Goal: Transaction & Acquisition: Obtain resource

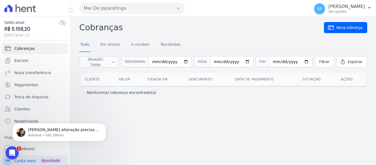
click at [186, 133] on div "Cobranças Nova cobrança Tudo Em atraso A receber Recebidas Situação: Todas Em a…" at bounding box center [222, 91] width 305 height 148
click at [75, 131] on span "[PERSON_NAME] alteração precisa ser realizada internamente. Qual o novo e-mail?" at bounding box center [63, 134] width 70 height 15
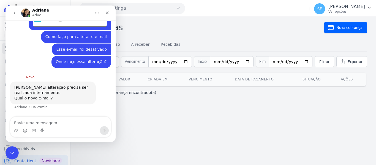
scroll to position [556, 0]
click at [47, 122] on textarea "Envie uma mensagem..." at bounding box center [60, 121] width 101 height 9
type textarea "m"
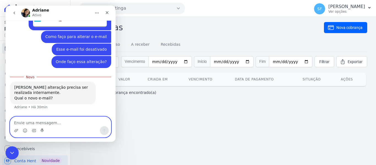
click at [48, 122] on textarea "Envie uma mensagem..." at bounding box center [60, 121] width 101 height 9
paste textarea "[EMAIL_ADDRESS][DOMAIN_NAME]"
type textarea "[EMAIL_ADDRESS][DOMAIN_NAME]"
click at [104, 129] on icon "Enviar uma mensagem" at bounding box center [104, 131] width 3 height 4
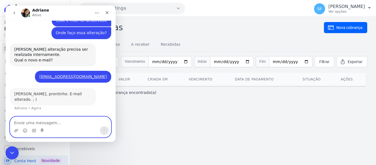
scroll to position [586, 0]
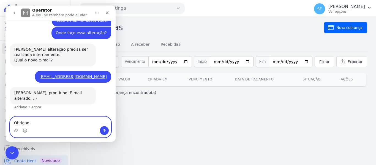
type textarea "Obrigado"
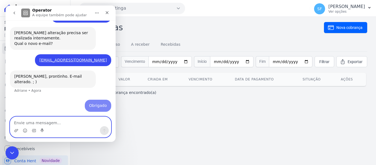
scroll to position [602, 0]
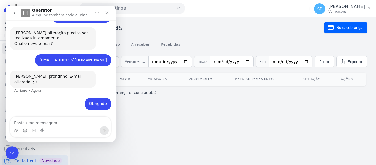
click at [158, 130] on div "Cobranças Nova cobrança Tudo Em atraso A receber Recebidas Situação: Todas Em a…" at bounding box center [222, 91] width 305 height 148
click at [110, 13] on div "Fechar" at bounding box center [107, 13] width 10 height 10
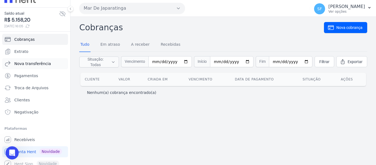
scroll to position [13, 0]
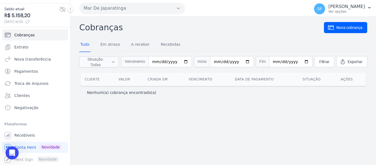
drag, startPoint x: 105, startPoint y: 133, endPoint x: 98, endPoint y: 133, distance: 6.6
click at [105, 133] on div "Cobranças Nova cobrança Tudo Em atraso A receber Recebidas Situação: Todas Em a…" at bounding box center [222, 91] width 305 height 148
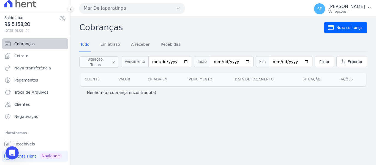
scroll to position [0, 0]
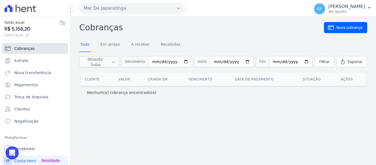
click at [17, 46] on link "Cobranças" at bounding box center [35, 48] width 66 height 11
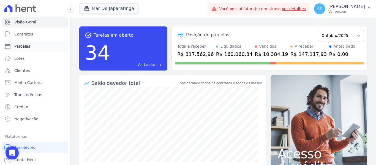
click at [28, 49] on link "Parcelas" at bounding box center [35, 46] width 66 height 11
select select
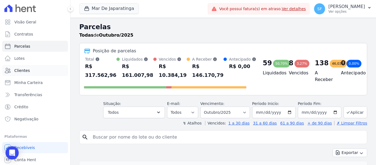
click at [28, 70] on span "Clientes" at bounding box center [21, 71] width 15 height 6
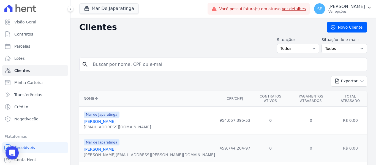
click at [198, 64] on input "search" at bounding box center [226, 64] width 275 height 11
type input "aparecido"
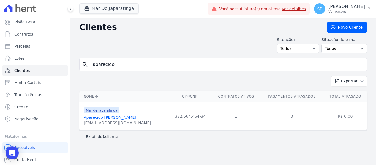
click at [111, 117] on link "Aparecido [PERSON_NAME]" at bounding box center [110, 117] width 53 height 4
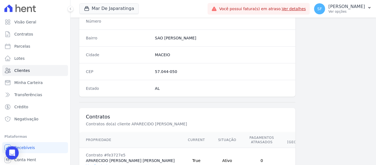
scroll to position [354, 0]
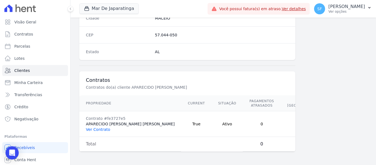
click at [95, 131] on link "Ver Contrato" at bounding box center [98, 129] width 24 height 4
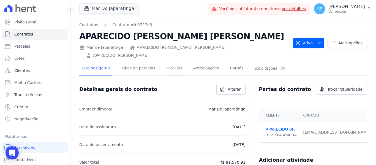
click at [166, 61] on link "Parcelas" at bounding box center [174, 68] width 18 height 15
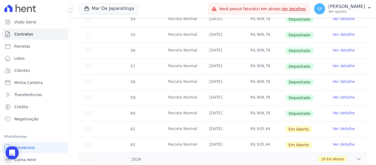
scroll to position [233, 0]
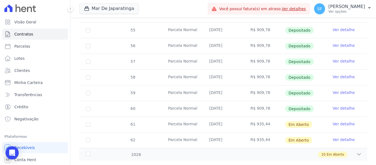
click at [91, 117] on td "61" at bounding box center [88, 124] width 18 height 15
click at [87, 138] on input "checkbox" at bounding box center [88, 140] width 4 height 4
checkbox input "true"
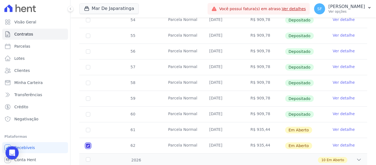
scroll to position [238, 0]
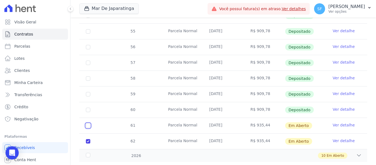
click at [87, 123] on input "checkbox" at bounding box center [88, 125] width 4 height 4
checkbox input "true"
click at [91, 153] on div "2026" at bounding box center [97, 156] width 25 height 6
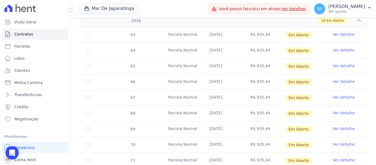
scroll to position [394, 0]
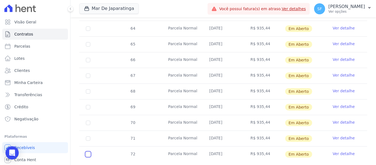
click at [87, 152] on input "checkbox" at bounding box center [88, 154] width 4 height 4
checkbox input "true"
click at [89, 136] on input "checkbox" at bounding box center [88, 138] width 4 height 4
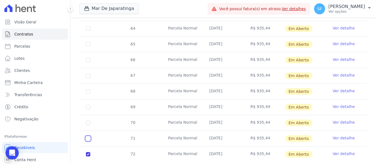
checkbox input "true"
click at [89, 120] on input "checkbox" at bounding box center [88, 122] width 4 height 4
checkbox input "true"
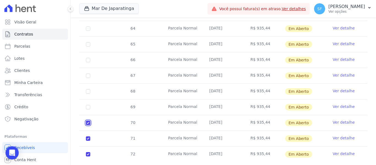
checkbox input "true"
click at [88, 105] on input "checkbox" at bounding box center [88, 107] width 4 height 4
checkbox input "true"
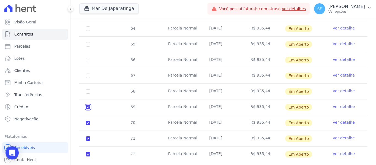
checkbox input "true"
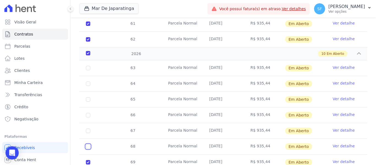
click at [88, 144] on input "checkbox" at bounding box center [88, 146] width 4 height 4
checkbox input "true"
click at [89, 128] on input "checkbox" at bounding box center [88, 130] width 4 height 4
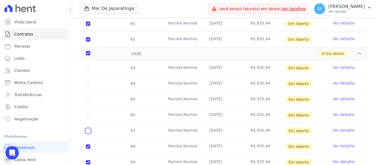
checkbox input "true"
click at [88, 113] on input "checkbox" at bounding box center [88, 115] width 4 height 4
checkbox input "true"
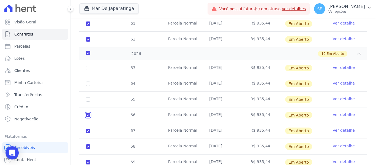
checkbox input "true"
click at [89, 97] on input "checkbox" at bounding box center [88, 99] width 4 height 4
checkbox input "true"
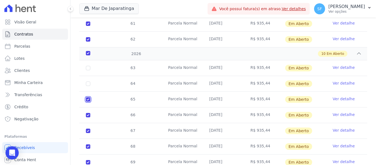
checkbox input "true"
click at [89, 81] on input "checkbox" at bounding box center [88, 83] width 4 height 4
checkbox input "true"
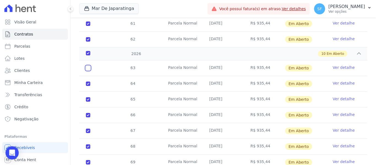
click at [88, 66] on input "checkbox" at bounding box center [88, 68] width 4 height 4
checkbox input "true"
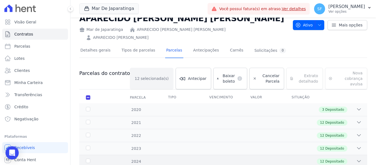
scroll to position [0, 0]
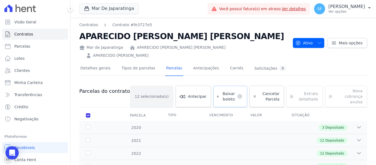
click at [221, 91] on span "Baixar boleto" at bounding box center [228, 96] width 14 height 11
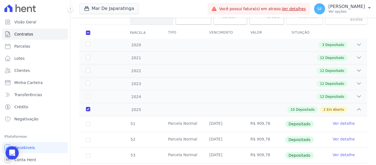
drag, startPoint x: 11, startPoint y: 152, endPoint x: 30, endPoint y: 154, distance: 18.5
click at [11, 152] on icon "Open Intercom Messenger" at bounding box center [12, 152] width 6 height 7
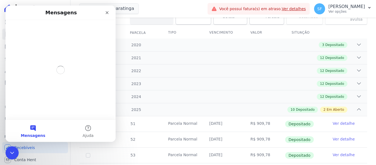
scroll to position [0, 0]
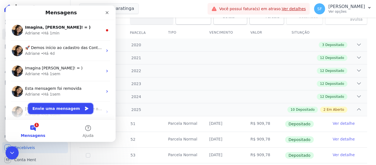
click at [68, 110] on button "Envie uma mensagem" at bounding box center [60, 108] width 65 height 11
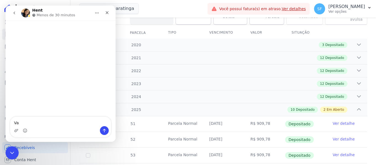
type textarea "V"
click at [106, 11] on div "Fechar" at bounding box center [107, 13] width 10 height 10
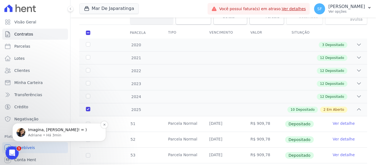
click at [49, 135] on p "Adriane • Há 3min" at bounding box center [63, 135] width 71 height 5
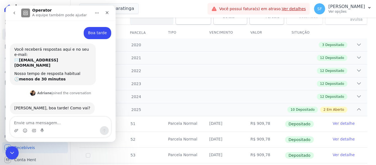
scroll to position [6, 0]
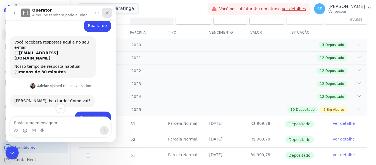
click at [105, 13] on div "Fechar" at bounding box center [107, 13] width 10 height 10
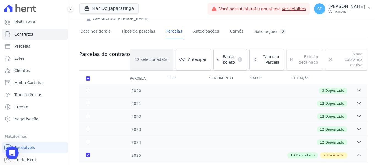
scroll to position [9, 0]
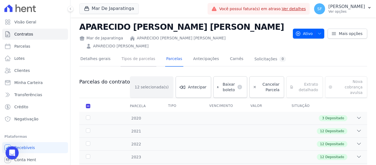
click at [131, 52] on link "Tipos de parcelas" at bounding box center [138, 59] width 36 height 15
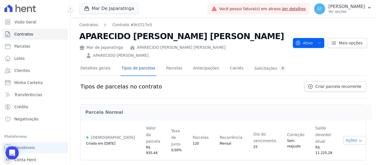
click at [358, 136] on button "Ações" at bounding box center [354, 140] width 23 height 9
click at [241, 149] on div "Contratos Contrato #fe3727e5 APARECIDO [PERSON_NAME] [PERSON_NAME] Mar de Japar…" at bounding box center [222, 93] width 305 height 151
click at [90, 25] on link "Contratos" at bounding box center [88, 25] width 19 height 6
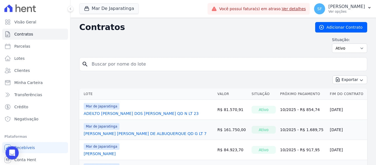
scroll to position [28, 0]
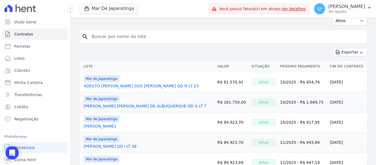
click at [149, 38] on input "search" at bounding box center [226, 36] width 276 height 11
click at [134, 40] on input "apare" at bounding box center [226, 36] width 276 height 11
type input "a"
type input "aparec"
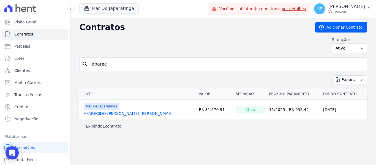
click at [116, 114] on link "APARECIDO [PERSON_NAME] [PERSON_NAME]" at bounding box center [128, 114] width 89 height 6
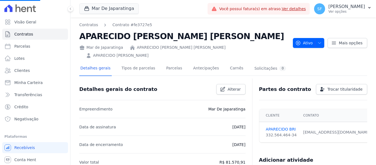
scroll to position [28, 0]
click at [166, 61] on link "Parcelas" at bounding box center [174, 68] width 18 height 15
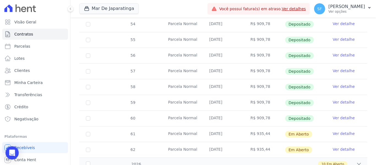
scroll to position [233, 0]
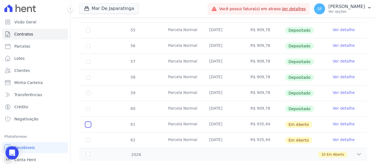
click at [88, 122] on input "checkbox" at bounding box center [88, 124] width 4 height 4
checkbox input "true"
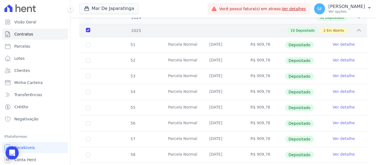
scroll to position [238, 0]
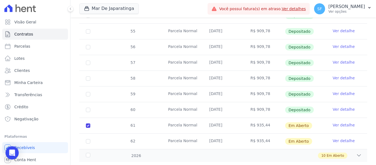
click at [348, 122] on link "Ver detalhe" at bounding box center [344, 125] width 22 height 6
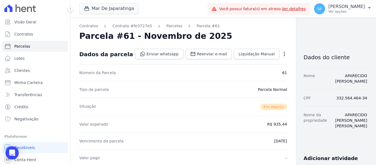
click at [281, 56] on icon "button" at bounding box center [284, 54] width 6 height 6
click at [146, 100] on div "Situação Em [GEOGRAPHIC_DATA]" at bounding box center [183, 107] width 208 height 18
click at [198, 25] on link "Parcela #61" at bounding box center [207, 26] width 23 height 6
click at [199, 27] on link "Parcela #61" at bounding box center [207, 26] width 23 height 6
click at [87, 23] on link "Contratos" at bounding box center [88, 26] width 19 height 6
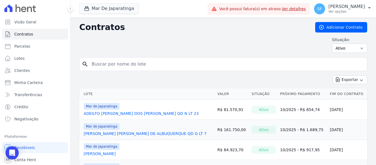
click at [163, 59] on input "search" at bounding box center [226, 64] width 276 height 11
type input "apareido"
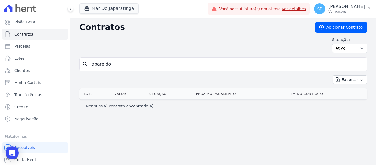
click at [157, 67] on input "apareido" at bounding box center [226, 64] width 276 height 11
type input "aparecido"
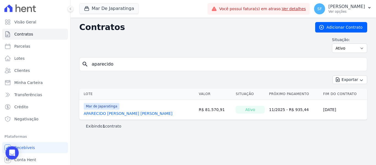
click at [116, 112] on link "APARECIDO [PERSON_NAME] [PERSON_NAME]" at bounding box center [128, 114] width 89 height 6
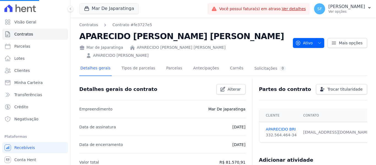
scroll to position [21, 0]
click at [165, 61] on link "Parcelas" at bounding box center [174, 68] width 18 height 15
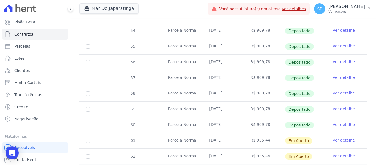
scroll to position [233, 0]
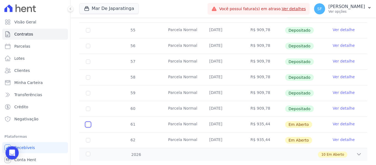
click at [88, 122] on input "checkbox" at bounding box center [88, 124] width 4 height 4
checkbox input "true"
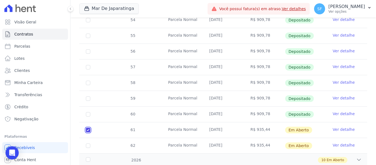
scroll to position [238, 0]
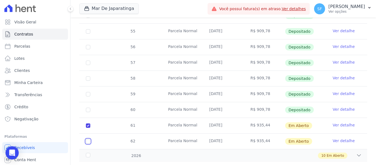
click at [89, 139] on input "checkbox" at bounding box center [88, 141] width 4 height 4
checkbox input "true"
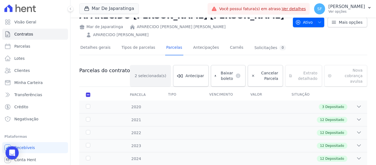
scroll to position [18, 0]
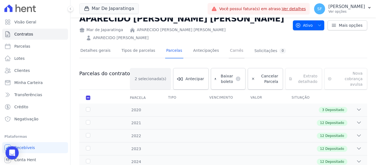
click at [229, 44] on link "Carnês" at bounding box center [237, 51] width 16 height 15
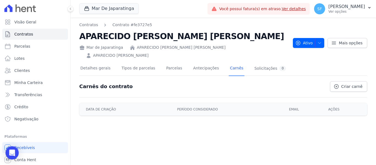
click at [306, 117] on div "Contratos Contrato #fe3727e5 APARECIDO [PERSON_NAME] [PERSON_NAME] Mar de Japar…" at bounding box center [222, 91] width 305 height 147
click at [342, 81] on link "Criar carnê" at bounding box center [348, 86] width 37 height 10
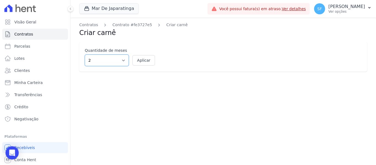
click at [122, 62] on select "2 3 4 5 6 7 8 9 10 11 12" at bounding box center [107, 60] width 44 height 12
select select "12"
click at [85, 54] on select "2 3 4 5 6 7 8 9 10 11 12" at bounding box center [107, 60] width 44 height 12
drag, startPoint x: 147, startPoint y: 60, endPoint x: 142, endPoint y: 67, distance: 7.9
click at [147, 60] on button "Aplicar" at bounding box center [143, 60] width 23 height 10
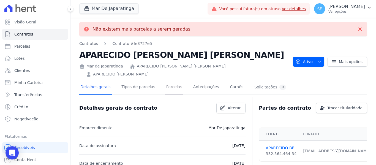
click at [165, 80] on link "Parcelas" at bounding box center [174, 87] width 18 height 15
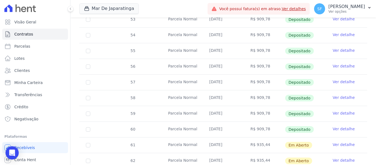
scroll to position [233, 0]
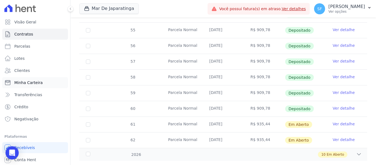
click at [29, 84] on span "Minha Carteira" at bounding box center [28, 83] width 28 height 6
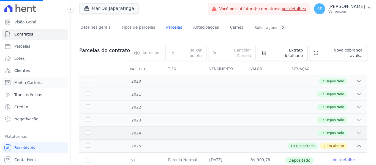
scroll to position [0, 0]
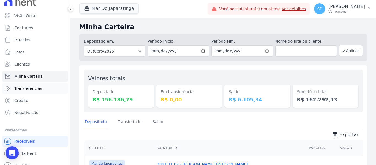
scroll to position [12, 0]
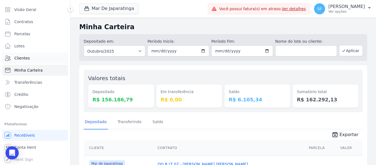
click at [29, 60] on link "Clientes" at bounding box center [35, 58] width 66 height 11
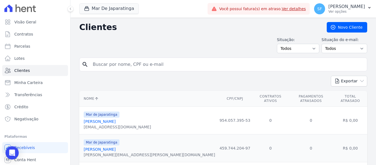
click at [171, 67] on input "search" at bounding box center [226, 64] width 275 height 11
type input "lisiane"
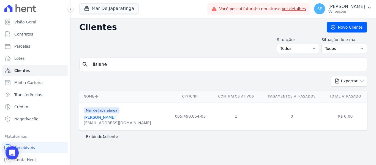
click at [116, 119] on link "[PERSON_NAME]" at bounding box center [100, 117] width 32 height 4
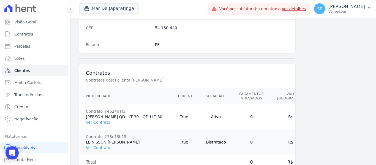
scroll to position [388, 0]
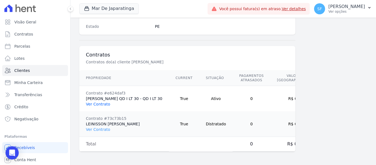
click at [104, 102] on link "Ver Contrato" at bounding box center [98, 104] width 24 height 4
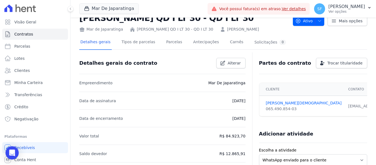
scroll to position [28, 0]
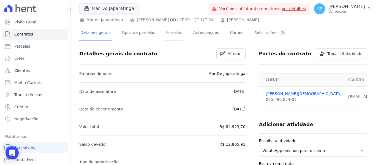
click at [169, 36] on link "Parcelas" at bounding box center [174, 33] width 18 height 15
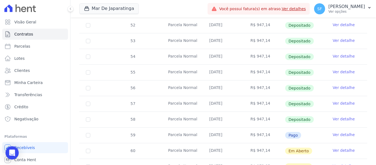
scroll to position [233, 0]
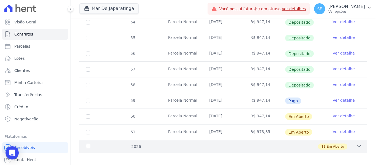
click at [356, 143] on icon at bounding box center [359, 146] width 6 height 6
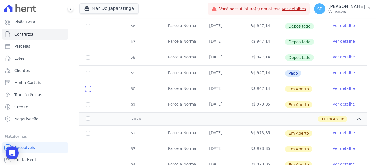
click at [88, 87] on input "checkbox" at bounding box center [88, 89] width 4 height 4
checkbox input "true"
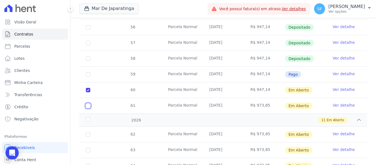
click at [88, 103] on input "checkbox" at bounding box center [88, 105] width 4 height 4
checkbox input "true"
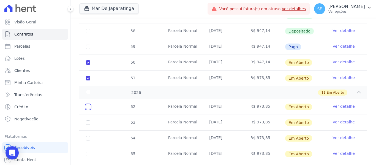
click at [89, 105] on input "checkbox" at bounding box center [88, 107] width 4 height 4
checkbox input "true"
click at [89, 120] on input "checkbox" at bounding box center [88, 122] width 4 height 4
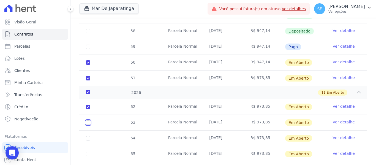
checkbox input "true"
drag, startPoint x: 87, startPoint y: 130, endPoint x: 87, endPoint y: 134, distance: 3.9
click at [87, 130] on td "64" at bounding box center [88, 137] width 18 height 15
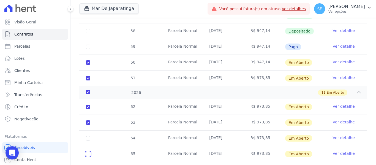
click at [88, 152] on input "checkbox" at bounding box center [88, 154] width 4 height 4
checkbox input "true"
click at [89, 136] on input "checkbox" at bounding box center [88, 138] width 4 height 4
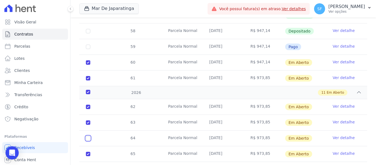
checkbox input "true"
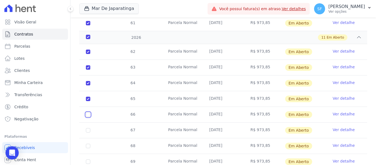
click at [90, 112] on input "checkbox" at bounding box center [88, 114] width 4 height 4
checkbox input "true"
click at [88, 128] on input "checkbox" at bounding box center [88, 130] width 4 height 4
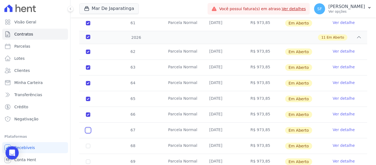
checkbox input "true"
click at [88, 144] on input "checkbox" at bounding box center [88, 146] width 4 height 4
checkbox input "true"
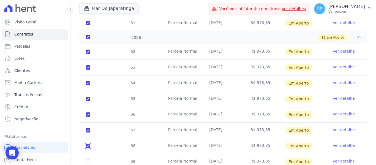
checkbox input "true"
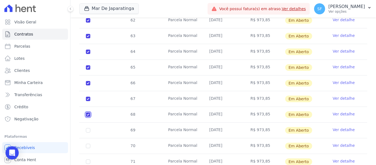
scroll to position [403, 0]
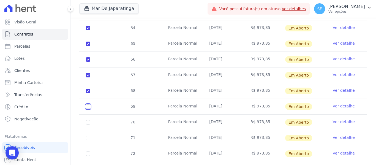
click at [88, 104] on input "checkbox" at bounding box center [88, 106] width 4 height 4
checkbox input "true"
click at [88, 120] on input "checkbox" at bounding box center [88, 122] width 4 height 4
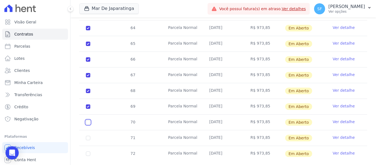
checkbox input "true"
click at [88, 136] on input "checkbox" at bounding box center [88, 138] width 4 height 4
checkbox input "true"
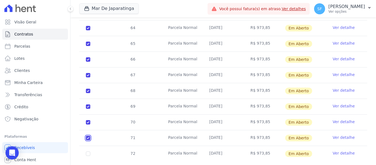
checkbox input "true"
click at [86, 151] on input "checkbox" at bounding box center [88, 153] width 4 height 4
checkbox input "true"
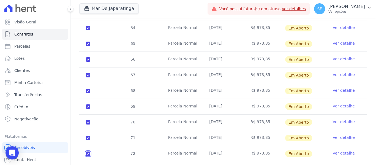
checkbox input "true"
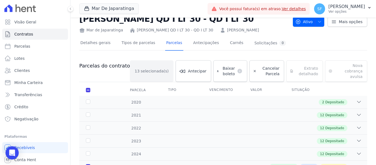
scroll to position [0, 0]
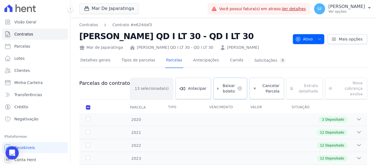
click at [221, 85] on span "Baixar boleto" at bounding box center [228, 88] width 14 height 11
drag, startPoint x: 22, startPoint y: 68, endPoint x: 54, endPoint y: 77, distance: 34.0
click at [22, 68] on span "Clientes" at bounding box center [21, 71] width 15 height 6
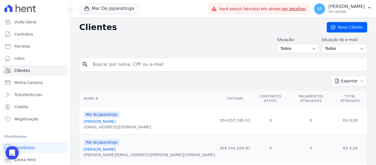
click at [119, 59] on input "search" at bounding box center [226, 64] width 275 height 11
type input "[PERSON_NAME]"
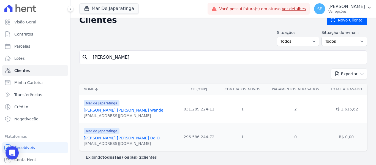
scroll to position [10, 0]
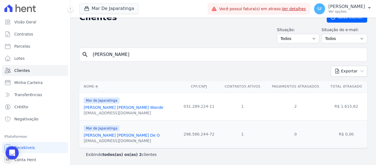
click at [128, 109] on link "[PERSON_NAME] [PERSON_NAME] Wande" at bounding box center [123, 107] width 79 height 4
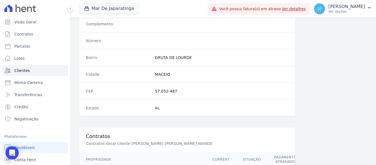
scroll to position [358, 0]
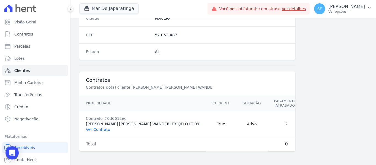
click at [98, 127] on link "Ver Contrato" at bounding box center [98, 129] width 24 height 4
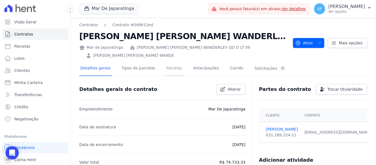
click at [165, 70] on link "Parcelas" at bounding box center [174, 68] width 18 height 15
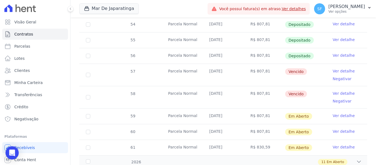
scroll to position [254, 0]
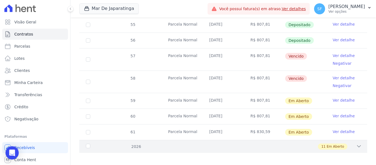
click at [358, 142] on div "2026 11 Em Aberto" at bounding box center [223, 146] width 288 height 13
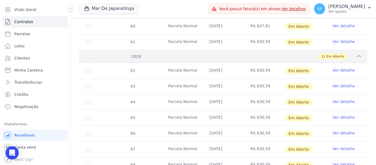
scroll to position [317, 0]
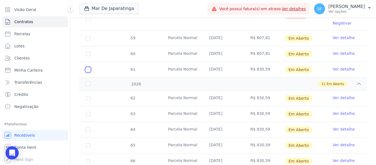
drag, startPoint x: 88, startPoint y: 66, endPoint x: 161, endPoint y: 70, distance: 72.7
click at [88, 67] on input "checkbox" at bounding box center [88, 69] width 4 height 4
checkbox input "true"
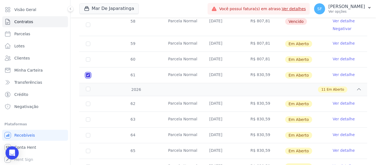
scroll to position [321, 0]
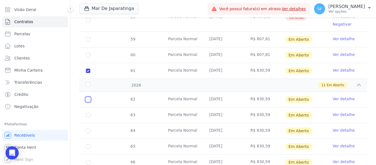
click at [87, 97] on input "checkbox" at bounding box center [88, 99] width 4 height 4
checkbox input "true"
click at [89, 113] on input "checkbox" at bounding box center [88, 115] width 4 height 4
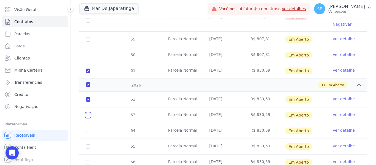
checkbox input "true"
drag, startPoint x: 87, startPoint y: 124, endPoint x: 92, endPoint y: 128, distance: 5.9
click at [88, 128] on input "checkbox" at bounding box center [88, 130] width 4 height 4
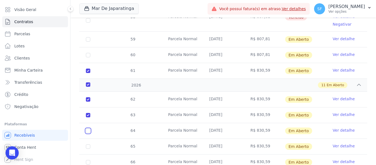
checkbox input "true"
click at [86, 144] on input "checkbox" at bounding box center [88, 146] width 4 height 4
checkbox input "true"
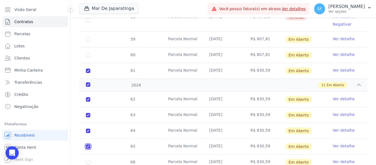
checkbox input "true"
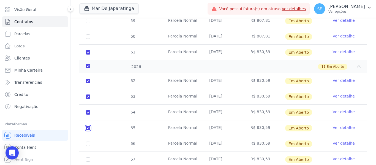
scroll to position [349, 0]
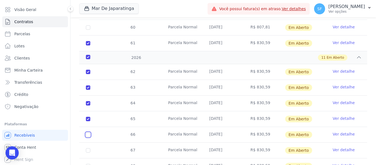
click at [88, 132] on input "checkbox" at bounding box center [88, 134] width 4 height 4
checkbox input "true"
click at [89, 148] on input "checkbox" at bounding box center [88, 150] width 4 height 4
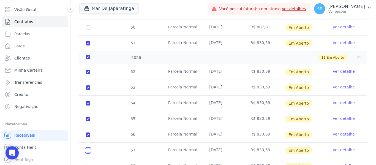
checkbox input "true"
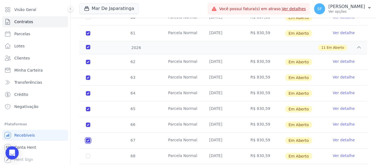
scroll to position [376, 0]
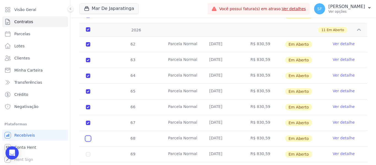
click at [90, 136] on input "checkbox" at bounding box center [88, 138] width 4 height 4
checkbox input "true"
click at [89, 152] on input "checkbox" at bounding box center [88, 154] width 4 height 4
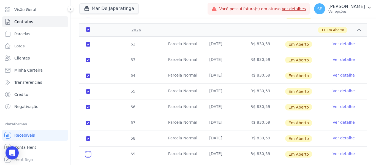
checkbox input "true"
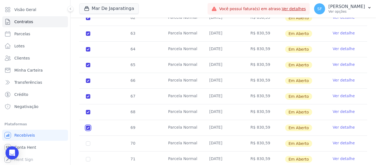
scroll to position [431, 0]
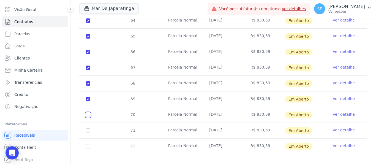
click at [88, 112] on input "checkbox" at bounding box center [88, 114] width 4 height 4
checkbox input "true"
click at [86, 128] on input "checkbox" at bounding box center [88, 130] width 4 height 4
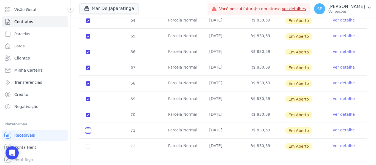
checkbox input "true"
click at [88, 144] on input "checkbox" at bounding box center [88, 146] width 4 height 4
checkbox input "true"
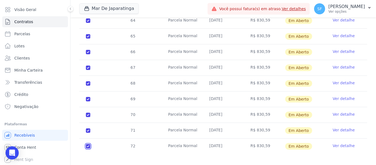
checkbox input "true"
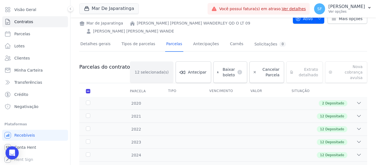
scroll to position [0, 0]
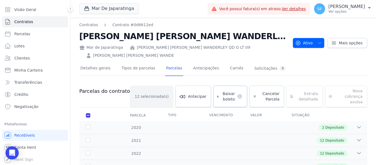
click at [221, 96] on span "Baixar boleto" at bounding box center [228, 96] width 14 height 11
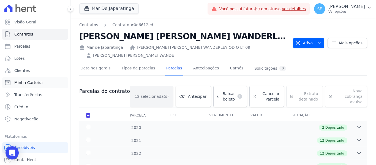
click at [33, 82] on span "Minha Carteira" at bounding box center [28, 83] width 28 height 6
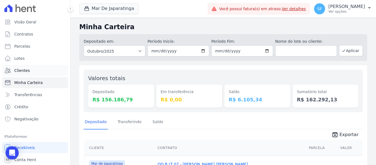
click at [27, 72] on span "Clientes" at bounding box center [21, 71] width 15 height 6
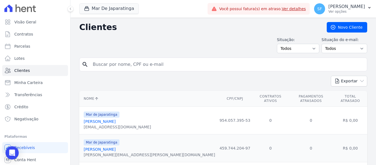
click at [164, 66] on input "search" at bounding box center [226, 64] width 275 height 11
type input "[PERSON_NAME]"
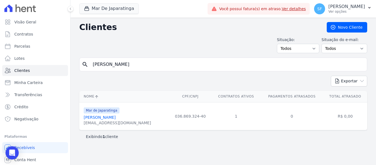
click at [100, 119] on link "[PERSON_NAME]" at bounding box center [100, 117] width 32 height 4
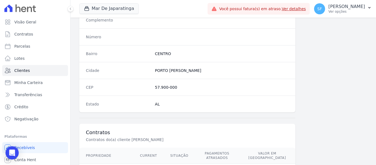
scroll to position [354, 0]
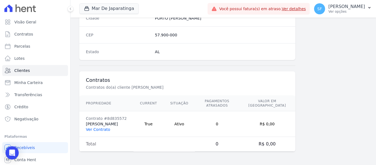
click at [101, 130] on link "Ver Contrato" at bounding box center [98, 129] width 24 height 4
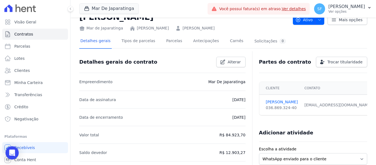
scroll to position [28, 0]
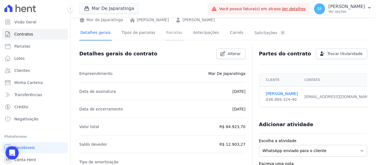
click at [170, 35] on link "Parcelas" at bounding box center [174, 33] width 18 height 15
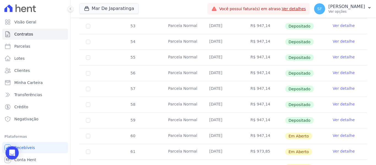
scroll to position [233, 0]
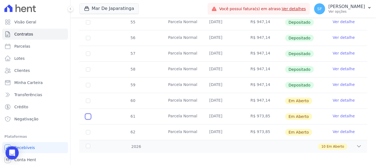
click at [88, 114] on input "checkbox" at bounding box center [88, 116] width 4 height 4
checkbox input "true"
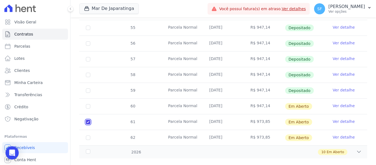
scroll to position [238, 0]
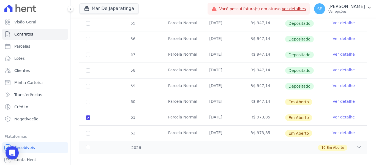
click at [88, 125] on td "62" at bounding box center [88, 132] width 18 height 15
click at [86, 131] on input "checkbox" at bounding box center [88, 133] width 4 height 4
checkbox input "true"
click at [89, 145] on div "2026" at bounding box center [97, 148] width 25 height 6
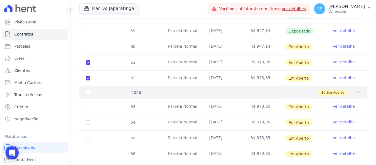
scroll to position [320, 0]
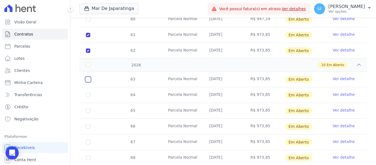
click at [89, 77] on input "checkbox" at bounding box center [88, 79] width 4 height 4
checkbox input "true"
click at [87, 93] on input "checkbox" at bounding box center [88, 95] width 4 height 4
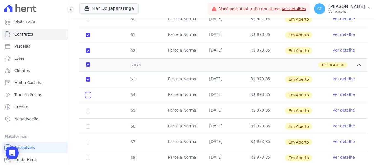
checkbox input "true"
click at [86, 108] on input "checkbox" at bounding box center [88, 110] width 4 height 4
checkbox input "true"
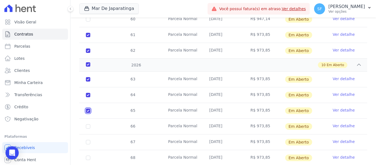
checkbox input "true"
click at [87, 124] on input "checkbox" at bounding box center [88, 126] width 4 height 4
checkbox input "true"
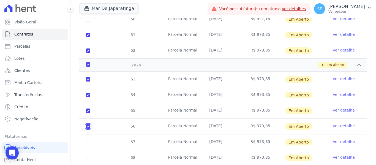
checkbox input "true"
click at [89, 140] on input "checkbox" at bounding box center [88, 142] width 4 height 4
checkbox input "true"
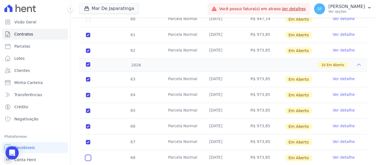
click at [89, 155] on input "checkbox" at bounding box center [88, 157] width 4 height 4
checkbox input "true"
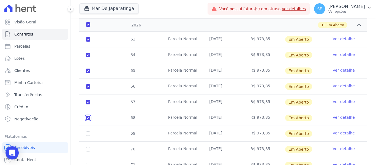
scroll to position [394, 0]
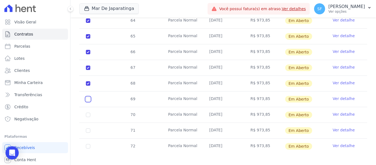
click at [89, 97] on input "checkbox" at bounding box center [88, 99] width 4 height 4
checkbox input "true"
click at [90, 111] on td "70" at bounding box center [88, 114] width 18 height 15
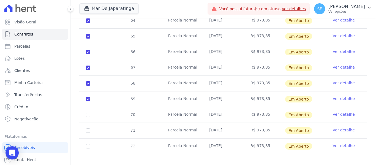
click at [89, 107] on td "70" at bounding box center [88, 114] width 18 height 15
click at [88, 112] on input "checkbox" at bounding box center [88, 114] width 4 height 4
checkbox input "true"
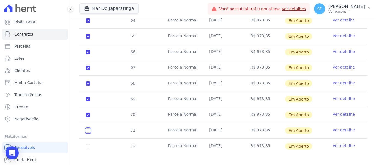
click at [87, 128] on input "checkbox" at bounding box center [88, 130] width 4 height 4
checkbox input "true"
click at [88, 144] on input "checkbox" at bounding box center [88, 146] width 4 height 4
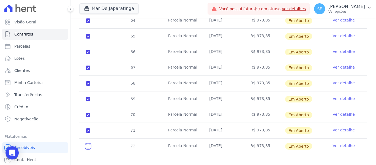
checkbox input "true"
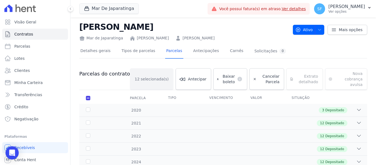
scroll to position [0, 0]
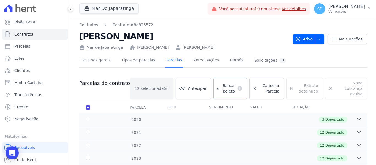
click at [221, 83] on span "Baixar boleto" at bounding box center [228, 88] width 14 height 11
click at [19, 75] on link "Clientes" at bounding box center [35, 70] width 66 height 11
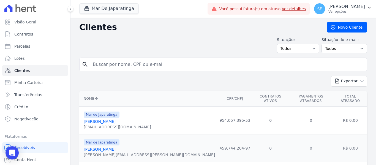
click at [132, 69] on input "search" at bounding box center [226, 64] width 275 height 11
type input "marcia"
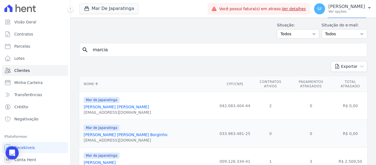
scroll to position [38, 0]
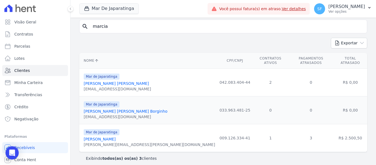
click at [112, 137] on link "[PERSON_NAME]" at bounding box center [100, 139] width 32 height 4
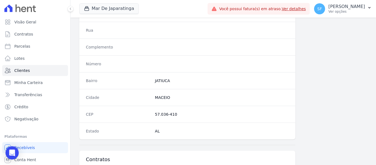
scroll to position [354, 0]
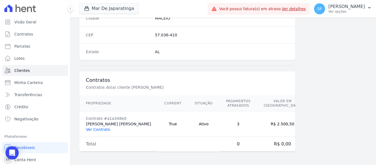
click at [98, 130] on link "Ver Contrato" at bounding box center [98, 129] width 24 height 4
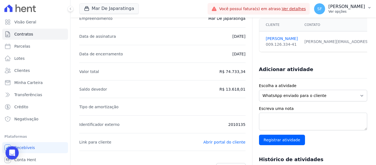
click at [347, 6] on p "[PERSON_NAME]" at bounding box center [346, 7] width 37 height 6
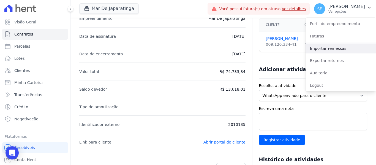
click at [337, 50] on link "Importar remessas" at bounding box center [340, 48] width 70 height 10
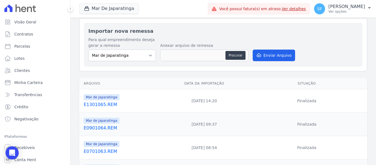
scroll to position [28, 0]
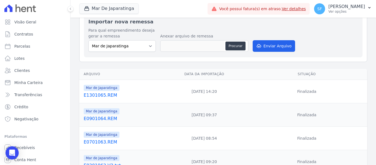
click at [102, 97] on link "E1301065.REM" at bounding box center [122, 95] width 76 height 7
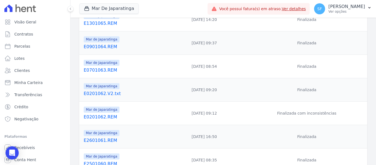
scroll to position [63, 0]
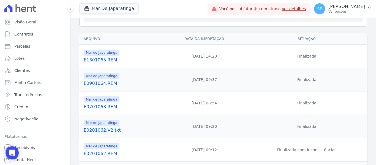
click at [102, 105] on link "E0701063.REM" at bounding box center [122, 106] width 76 height 7
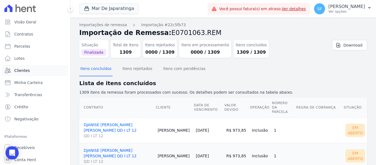
click at [24, 71] on span "Clientes" at bounding box center [21, 71] width 15 height 6
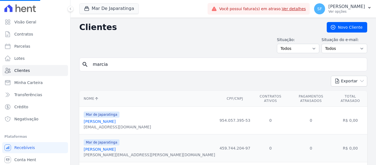
click at [139, 68] on input "marcia" at bounding box center [226, 64] width 275 height 11
drag, startPoint x: 133, startPoint y: 67, endPoint x: 131, endPoint y: 76, distance: 9.8
type input "marcia"
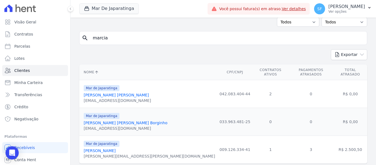
scroll to position [38, 0]
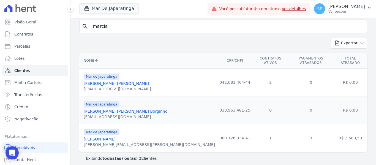
click at [116, 137] on link "[PERSON_NAME]" at bounding box center [100, 139] width 32 height 4
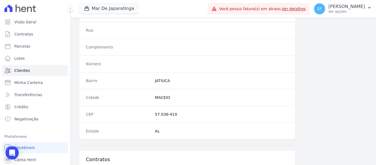
scroll to position [354, 0]
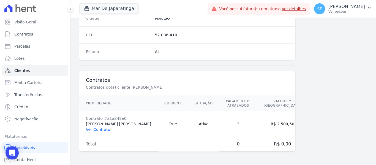
click at [96, 130] on link "Ver Contrato" at bounding box center [98, 129] width 24 height 4
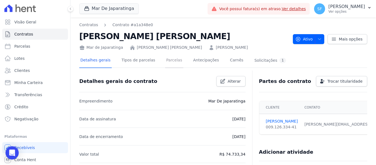
click at [168, 63] on link "Parcelas" at bounding box center [174, 60] width 18 height 15
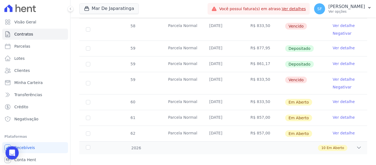
scroll to position [307, 0]
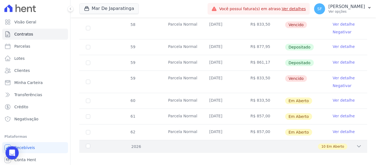
click at [356, 143] on icon at bounding box center [359, 146] width 6 height 6
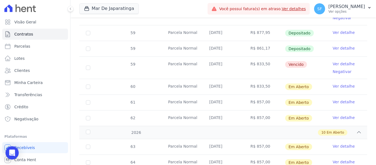
scroll to position [334, 0]
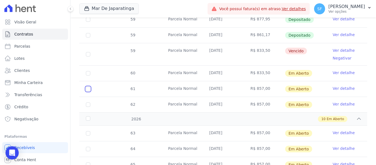
click at [88, 87] on input "checkbox" at bounding box center [88, 89] width 4 height 4
checkbox input "true"
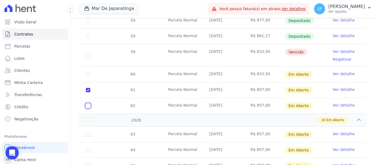
click at [89, 103] on input "checkbox" at bounding box center [88, 105] width 4 height 4
checkbox input "true"
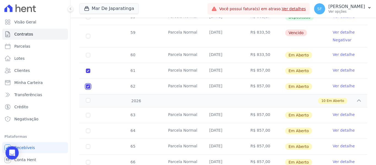
scroll to position [366, 0]
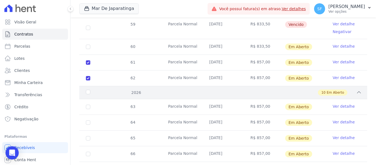
click at [89, 90] on div "2026" at bounding box center [97, 93] width 25 height 6
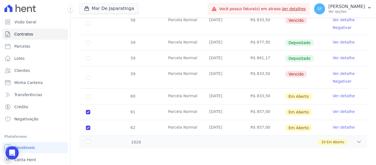
scroll to position [311, 0]
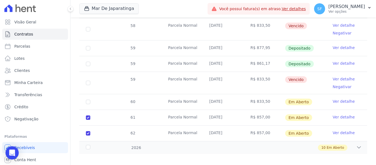
click at [89, 145] on div "2026" at bounding box center [97, 148] width 25 height 6
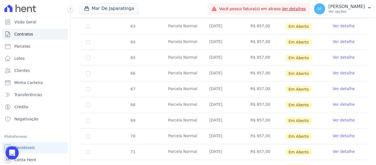
scroll to position [413, 0]
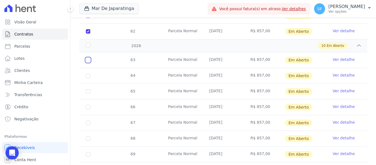
click at [87, 58] on input "checkbox" at bounding box center [88, 60] width 4 height 4
checkbox input "true"
drag, startPoint x: 88, startPoint y: 67, endPoint x: 87, endPoint y: 70, distance: 3.6
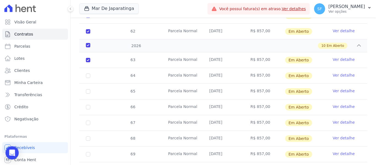
click at [88, 68] on td "64" at bounding box center [88, 75] width 18 height 15
click at [88, 73] on input "checkbox" at bounding box center [88, 75] width 4 height 4
checkbox input "true"
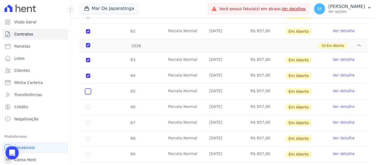
click at [88, 89] on input "checkbox" at bounding box center [88, 91] width 4 height 4
checkbox input "true"
click at [89, 105] on input "checkbox" at bounding box center [88, 107] width 4 height 4
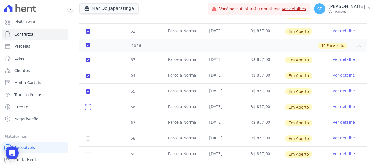
checkbox input "true"
click at [88, 120] on input "checkbox" at bounding box center [88, 122] width 4 height 4
checkbox input "true"
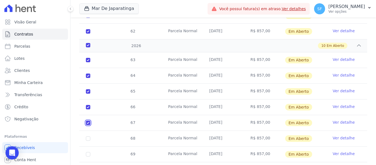
checkbox input "true"
click at [89, 136] on input "checkbox" at bounding box center [88, 138] width 4 height 4
checkbox input "true"
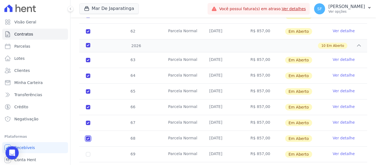
checkbox input "true"
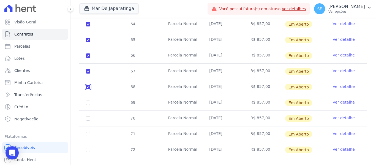
scroll to position [468, 0]
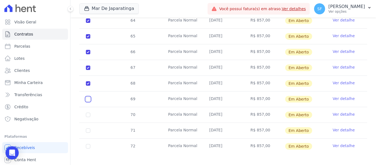
click at [89, 97] on input "checkbox" at bounding box center [88, 99] width 4 height 4
checkbox input "true"
click at [84, 109] on td "70" at bounding box center [88, 114] width 18 height 15
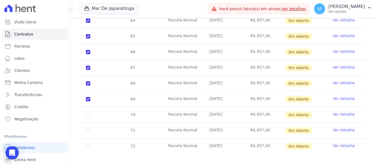
click at [87, 112] on td "70" at bounding box center [88, 114] width 18 height 15
click at [89, 112] on input "checkbox" at bounding box center [88, 114] width 4 height 4
checkbox input "true"
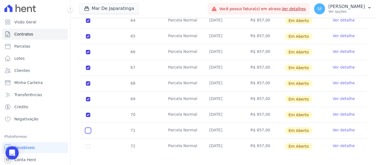
click at [87, 128] on input "checkbox" at bounding box center [88, 130] width 4 height 4
checkbox input "true"
click at [87, 144] on input "checkbox" at bounding box center [88, 146] width 4 height 4
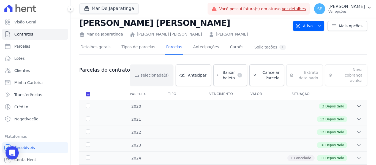
scroll to position [0, 0]
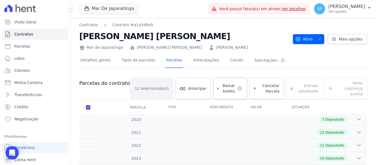
click at [223, 86] on span "Baixar boleto" at bounding box center [228, 88] width 14 height 11
click at [28, 70] on span "Clientes" at bounding box center [21, 71] width 15 height 6
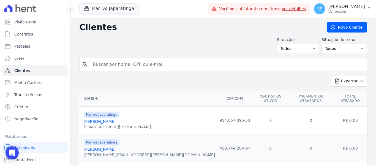
click at [141, 68] on input "search" at bounding box center [226, 64] width 275 height 11
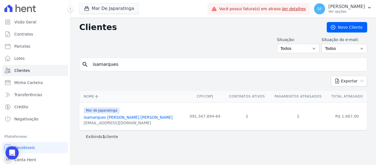
click at [126, 116] on link "Isamarques [PERSON_NAME] [PERSON_NAME]" at bounding box center [128, 117] width 89 height 4
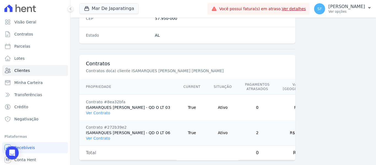
scroll to position [384, 0]
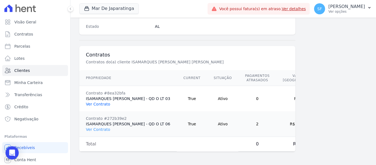
click at [94, 102] on link "Ver Contrato" at bounding box center [98, 104] width 24 height 4
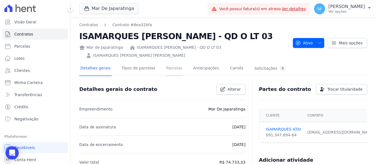
click at [170, 68] on link "Parcelas" at bounding box center [174, 68] width 18 height 15
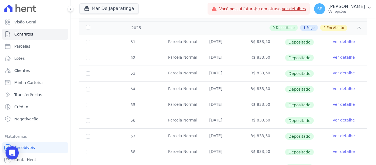
scroll to position [241, 0]
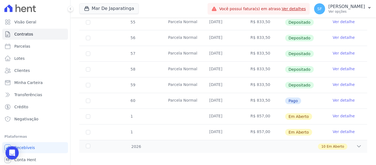
click at [90, 110] on td "1" at bounding box center [88, 116] width 18 height 15
click at [88, 114] on input "checkbox" at bounding box center [88, 116] width 4 height 4
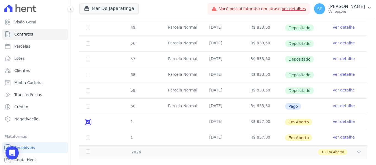
scroll to position [246, 0]
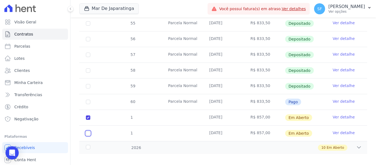
click at [89, 125] on td "1" at bounding box center [88, 132] width 18 height 15
click at [88, 131] on input "checkbox" at bounding box center [88, 133] width 4 height 4
click at [90, 145] on div "2026" at bounding box center [97, 148] width 25 height 6
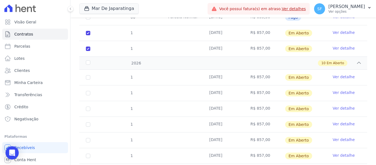
scroll to position [301, 0]
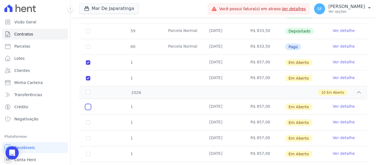
click at [88, 105] on input "checkbox" at bounding box center [88, 107] width 4 height 4
click at [89, 120] on input "checkbox" at bounding box center [88, 122] width 4 height 4
click at [86, 131] on td "1" at bounding box center [88, 137] width 18 height 15
click at [86, 136] on input "checkbox" at bounding box center [88, 138] width 4 height 4
click at [89, 152] on input "checkbox" at bounding box center [88, 154] width 4 height 4
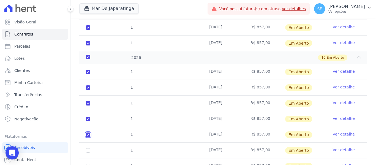
scroll to position [356, 0]
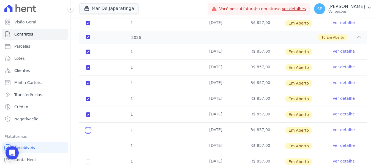
click at [87, 128] on input "checkbox" at bounding box center [88, 130] width 4 height 4
click at [87, 144] on input "checkbox" at bounding box center [88, 146] width 4 height 4
click at [89, 159] on input "checkbox" at bounding box center [88, 161] width 4 height 4
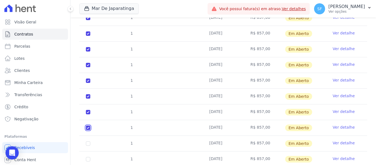
scroll to position [402, 0]
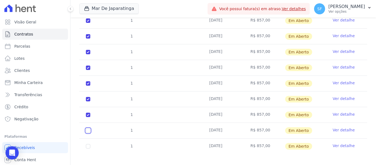
click at [89, 128] on input "checkbox" at bounding box center [88, 130] width 4 height 4
click at [89, 144] on input "checkbox" at bounding box center [88, 146] width 4 height 4
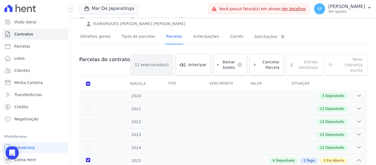
scroll to position [0, 0]
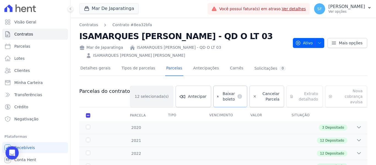
click at [221, 91] on span "Baixar boleto" at bounding box center [228, 96] width 14 height 11
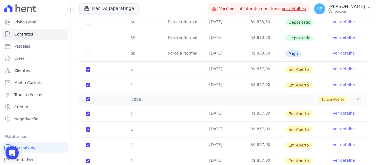
scroll to position [292, 0]
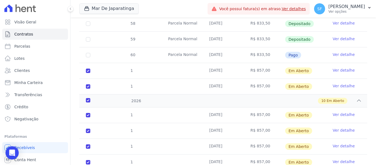
click at [335, 67] on link "Ver detalhe" at bounding box center [344, 70] width 22 height 6
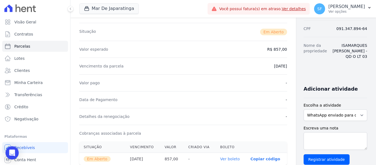
scroll to position [75, 0]
